Goal: Transaction & Acquisition: Book appointment/travel/reservation

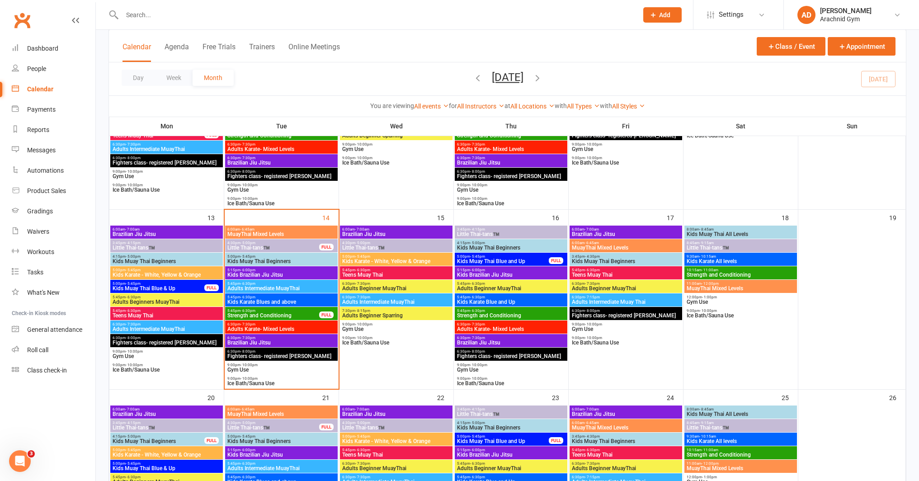
scroll to position [356, 0]
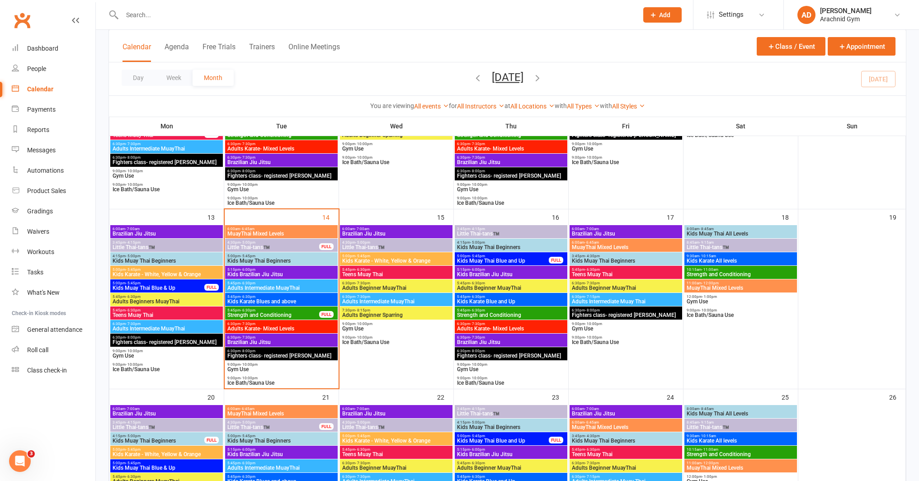
click at [496, 289] on span "Adults Beginner MuayThai" at bounding box center [511, 287] width 109 height 5
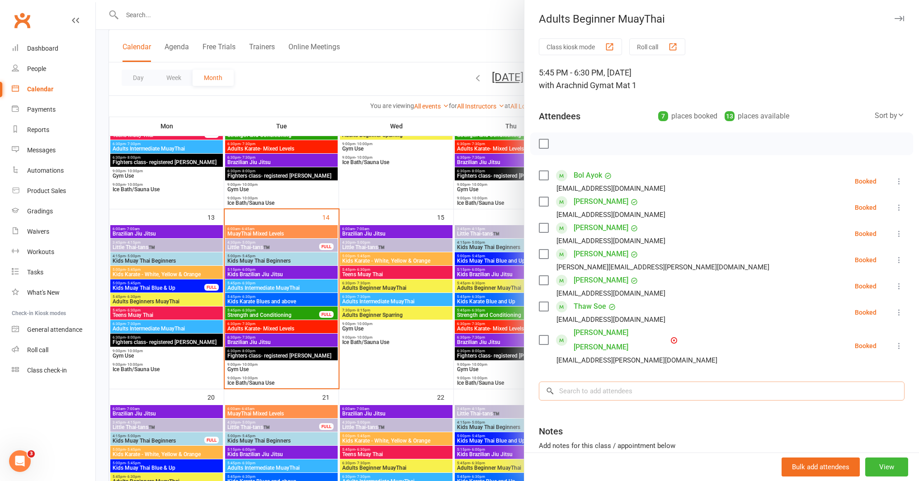
click at [571, 382] on input "search" at bounding box center [722, 391] width 366 height 19
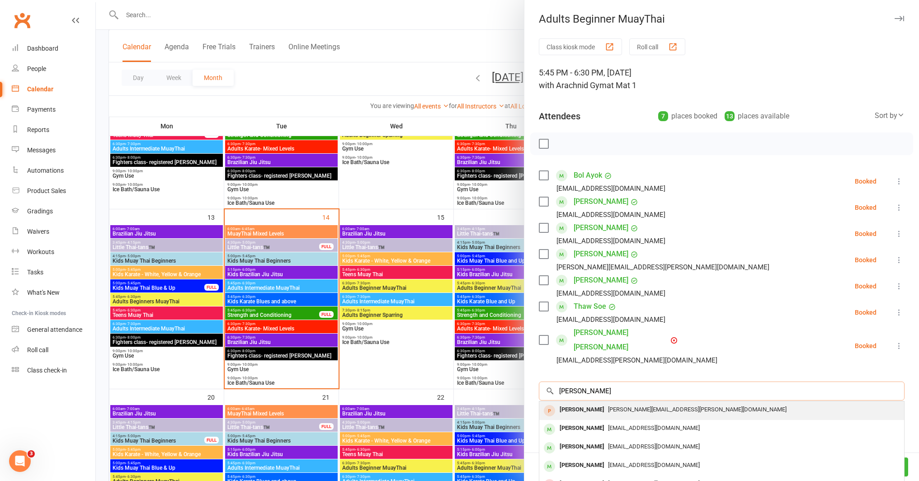
type input "[PERSON_NAME]"
click at [592, 403] on div "[PERSON_NAME]" at bounding box center [582, 409] width 52 height 13
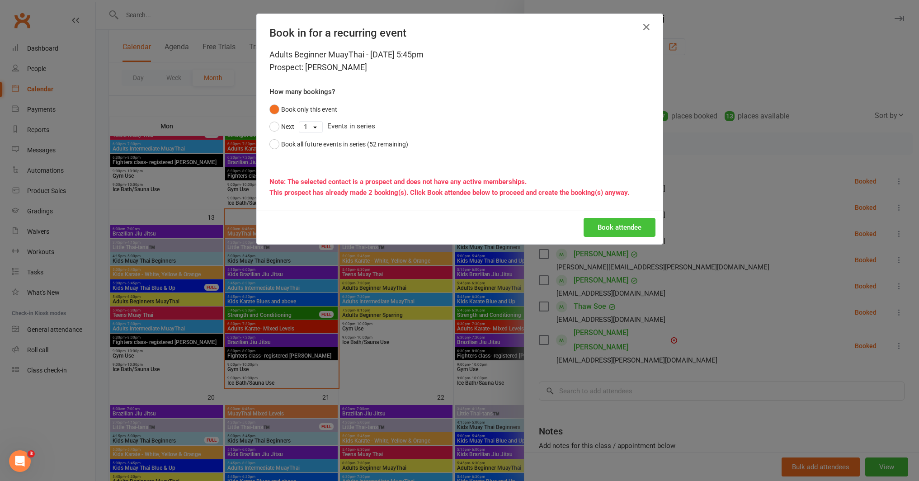
click at [614, 228] on button "Book attendee" at bounding box center [620, 227] width 72 height 19
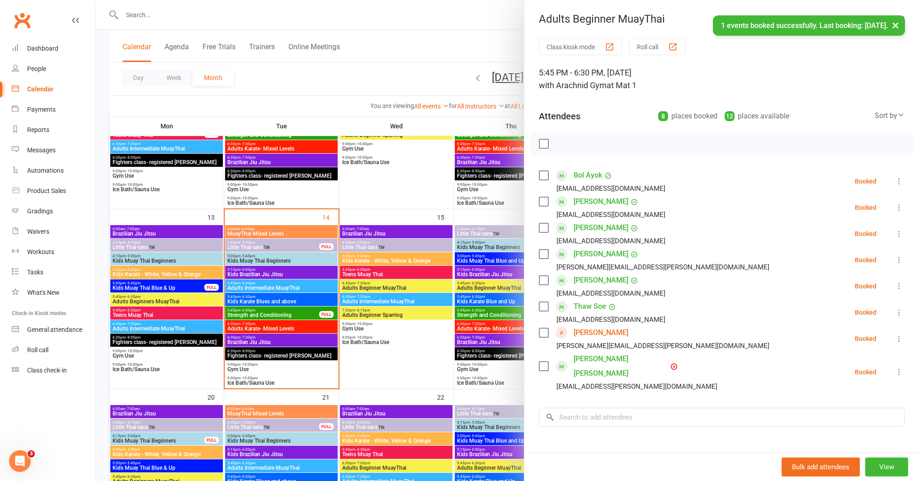
click at [481, 283] on div at bounding box center [508, 240] width 824 height 481
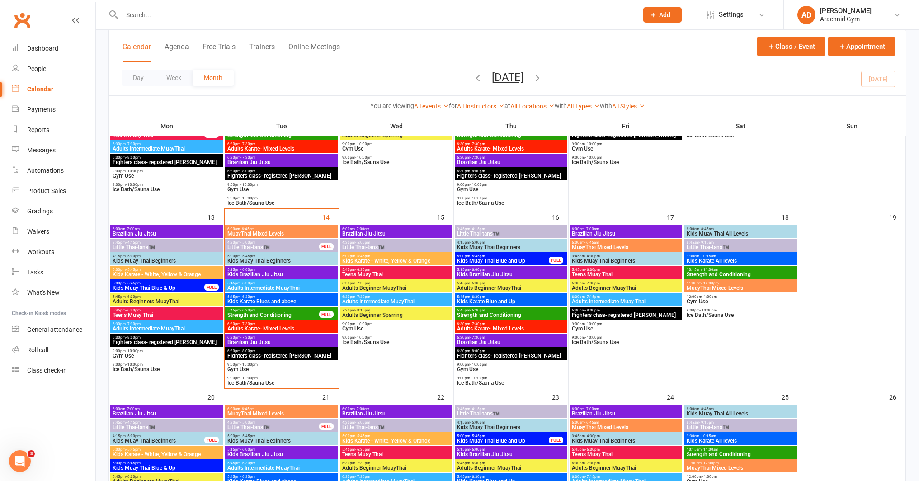
click at [526, 290] on span "Adults Beginner MuayThai" at bounding box center [511, 287] width 109 height 5
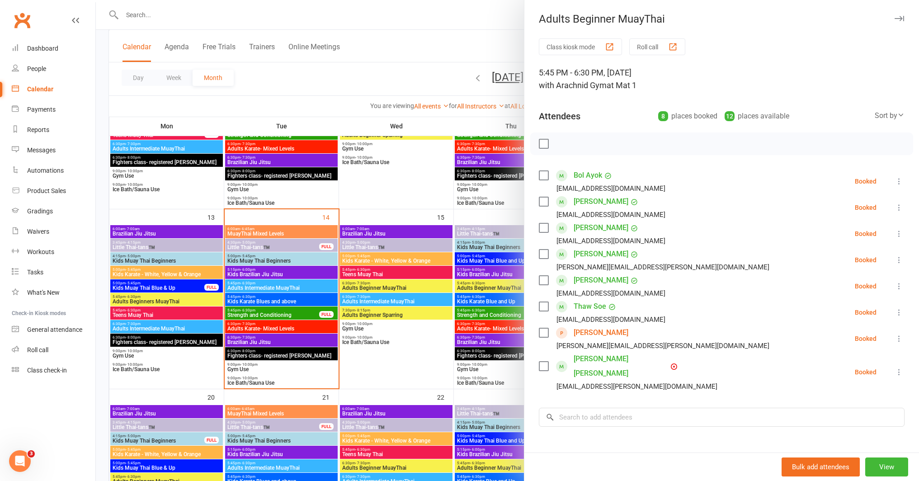
click at [459, 298] on div at bounding box center [508, 240] width 824 height 481
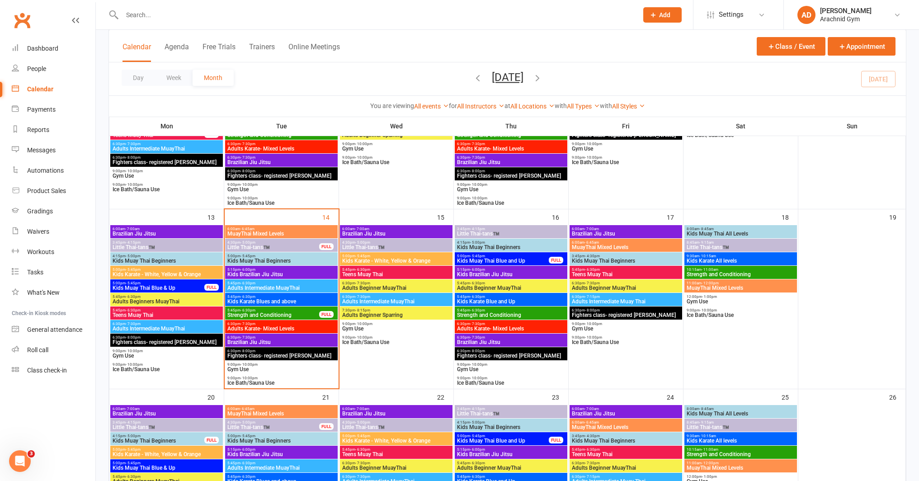
click at [616, 285] on span "Adults Beginner MuayThai" at bounding box center [626, 287] width 109 height 5
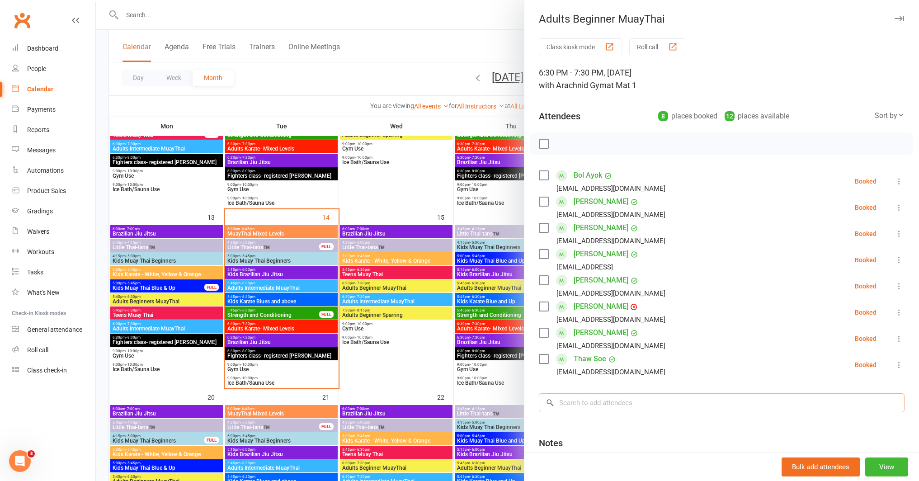
click at [627, 399] on input "search" at bounding box center [722, 402] width 366 height 19
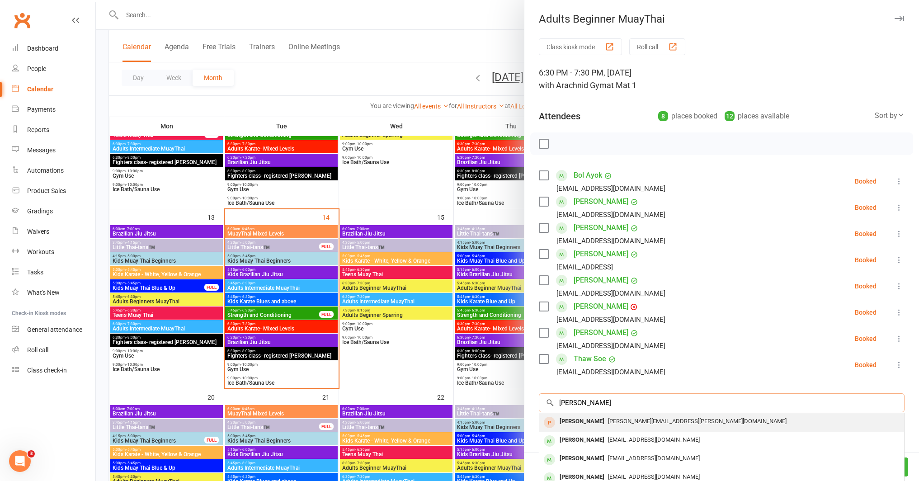
type input "[PERSON_NAME]"
click at [586, 421] on div "[PERSON_NAME]" at bounding box center [582, 421] width 52 height 13
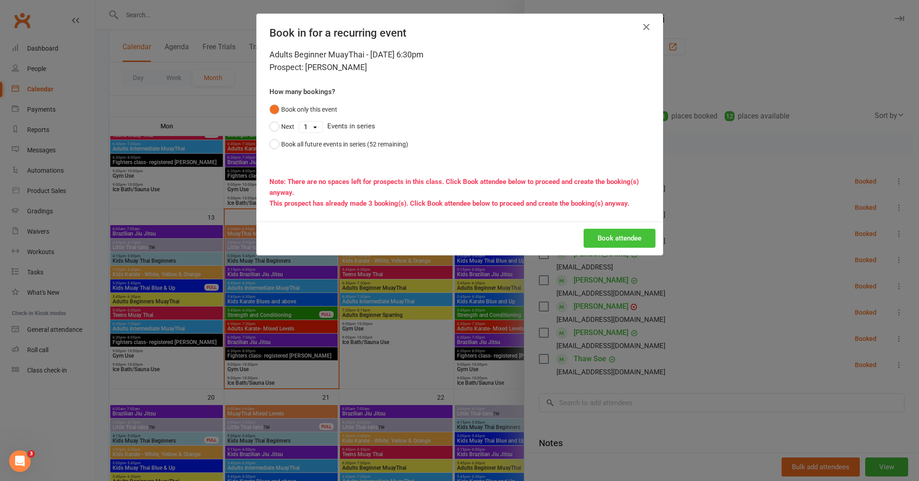
click at [606, 236] on button "Book attendee" at bounding box center [620, 238] width 72 height 19
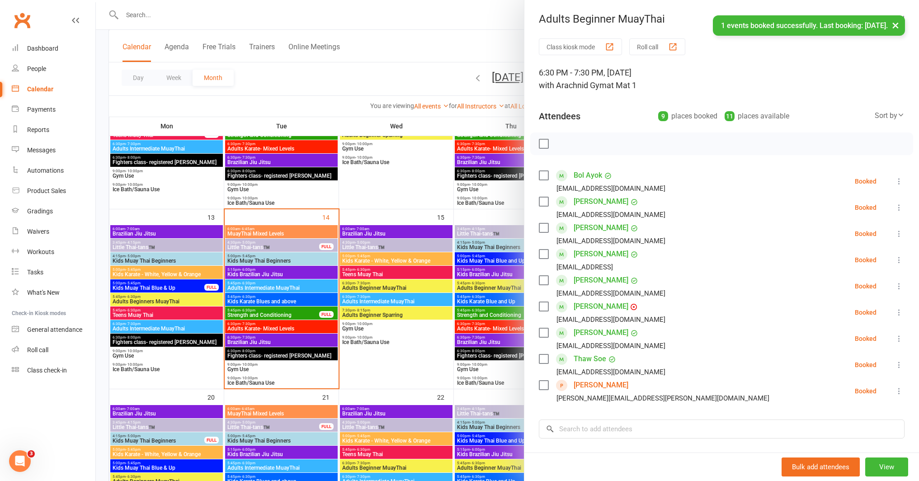
click at [392, 305] on div at bounding box center [508, 240] width 824 height 481
